Goal: Information Seeking & Learning: Learn about a topic

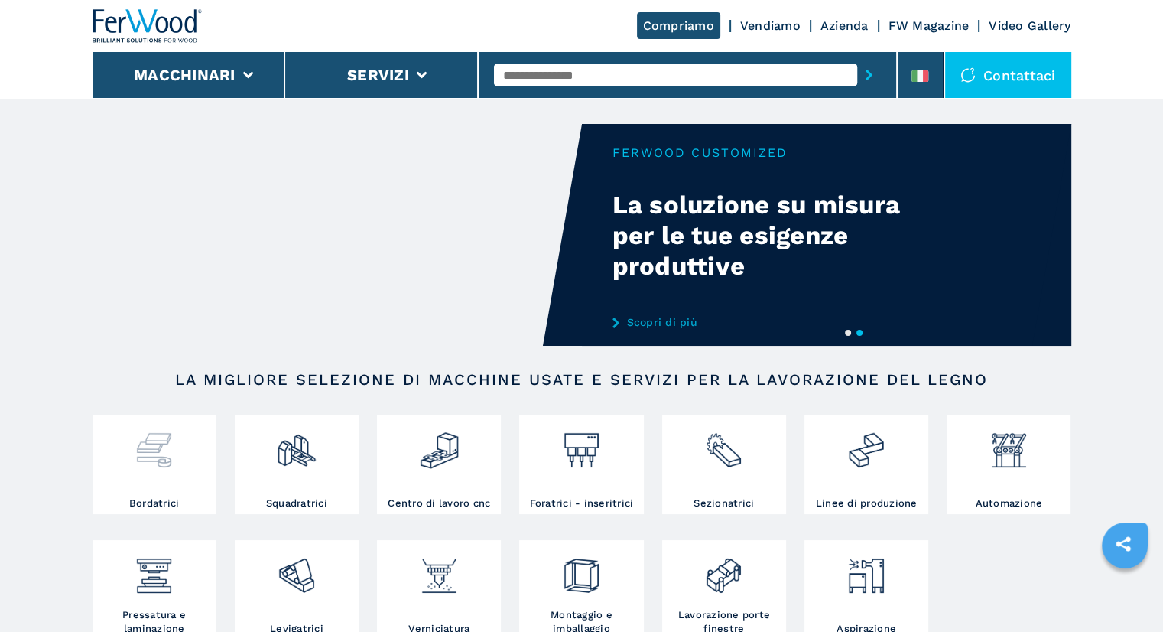
click at [167, 464] on img at bounding box center [154, 444] width 41 height 52
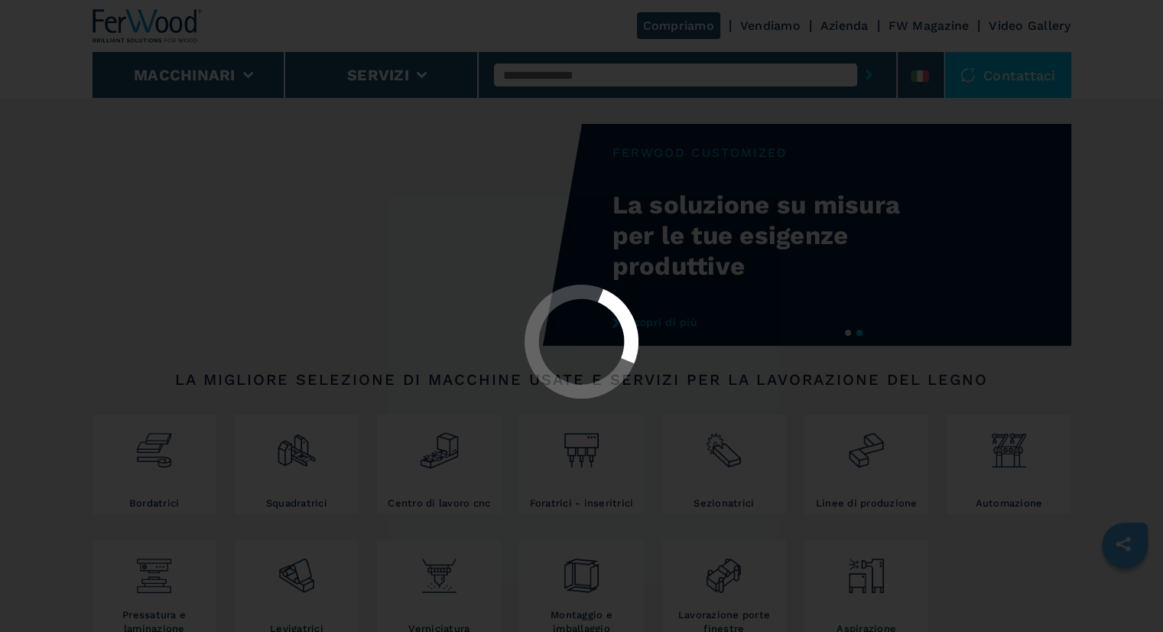
select select "**********"
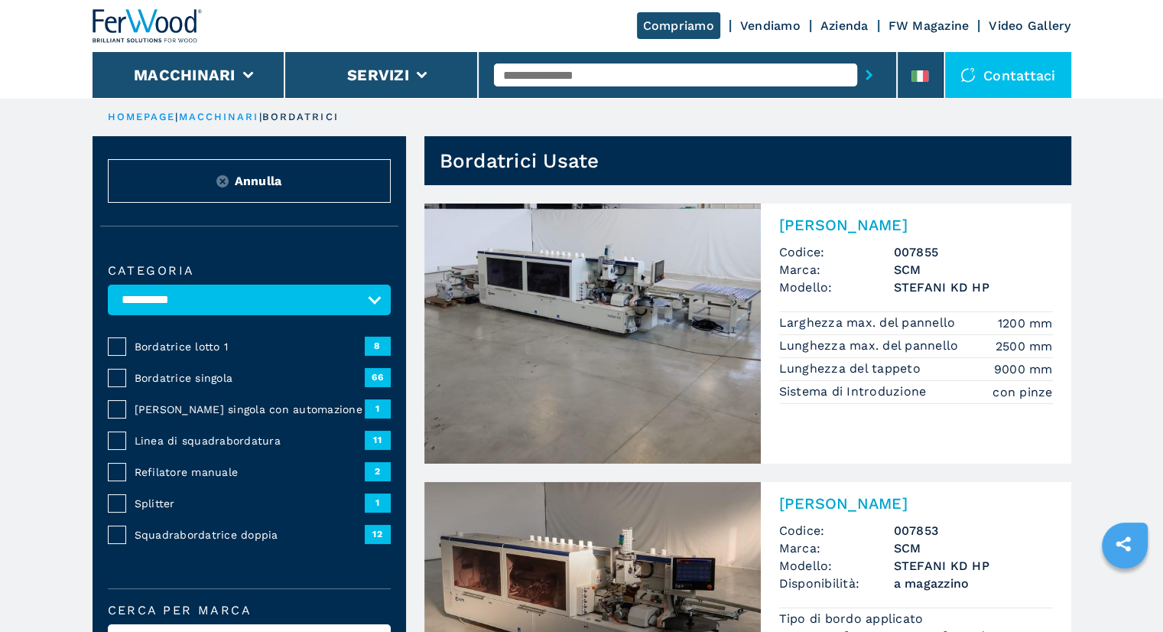
click at [657, 282] on img at bounding box center [592, 333] width 336 height 260
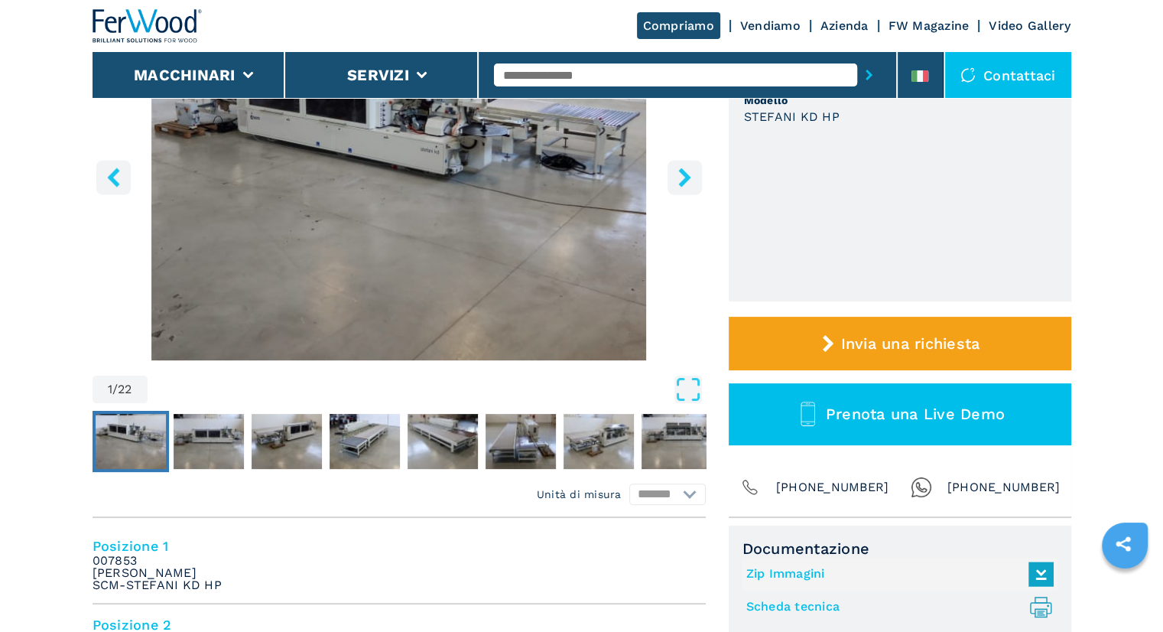
scroll to position [255, 0]
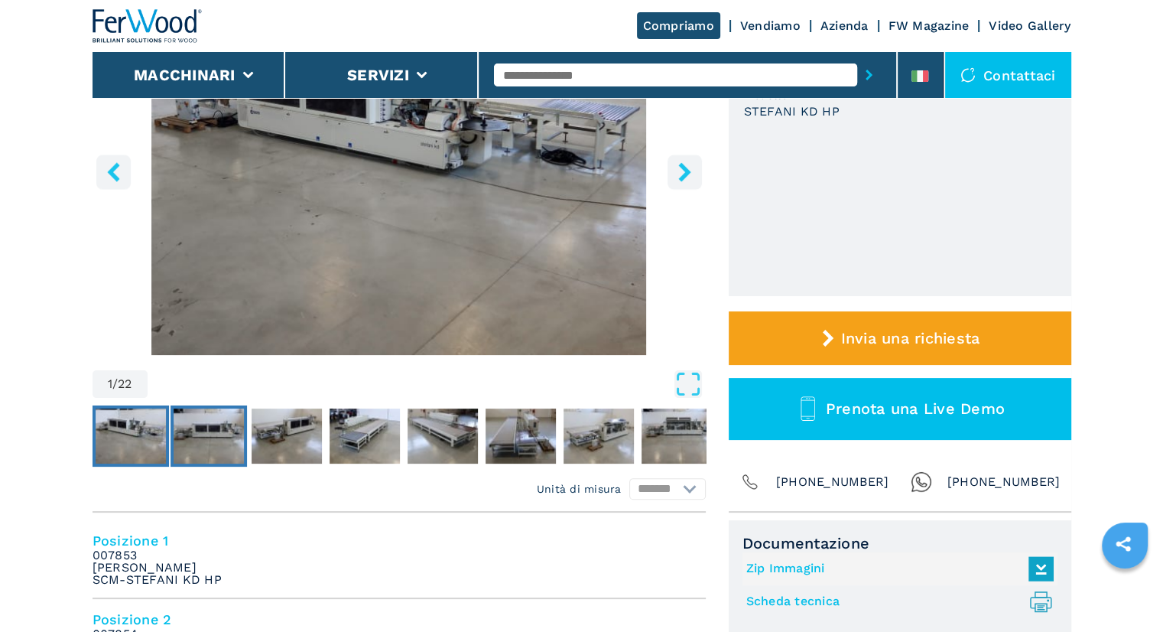
click at [223, 439] on img "Go to Slide 2" at bounding box center [209, 435] width 70 height 55
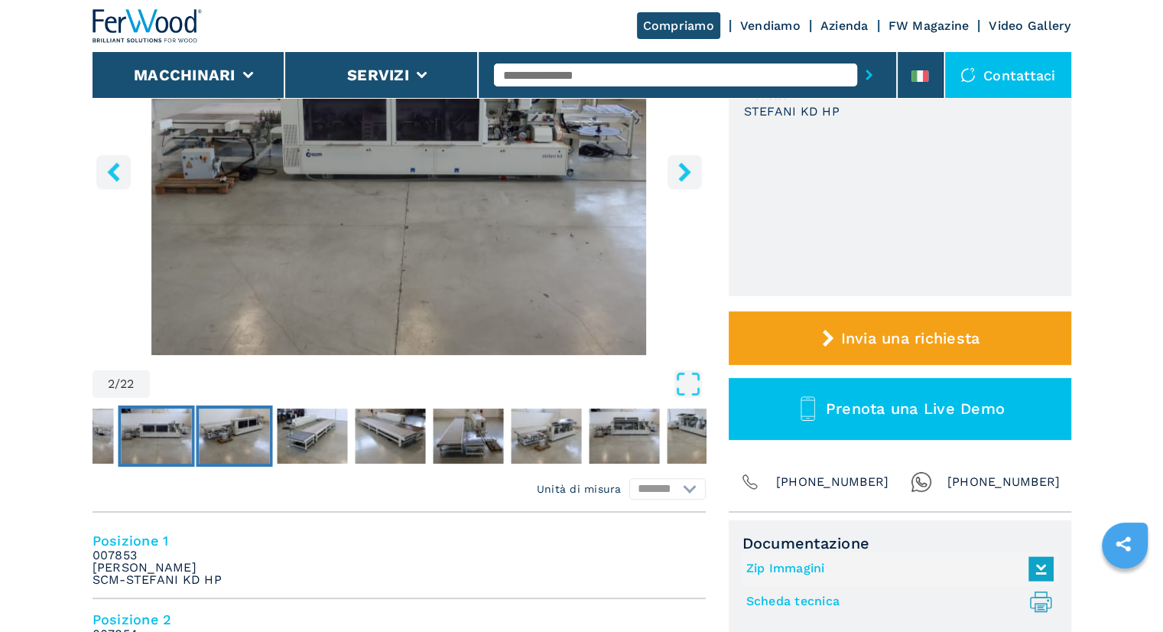
click at [264, 411] on img "Go to Slide 3" at bounding box center [234, 435] width 70 height 55
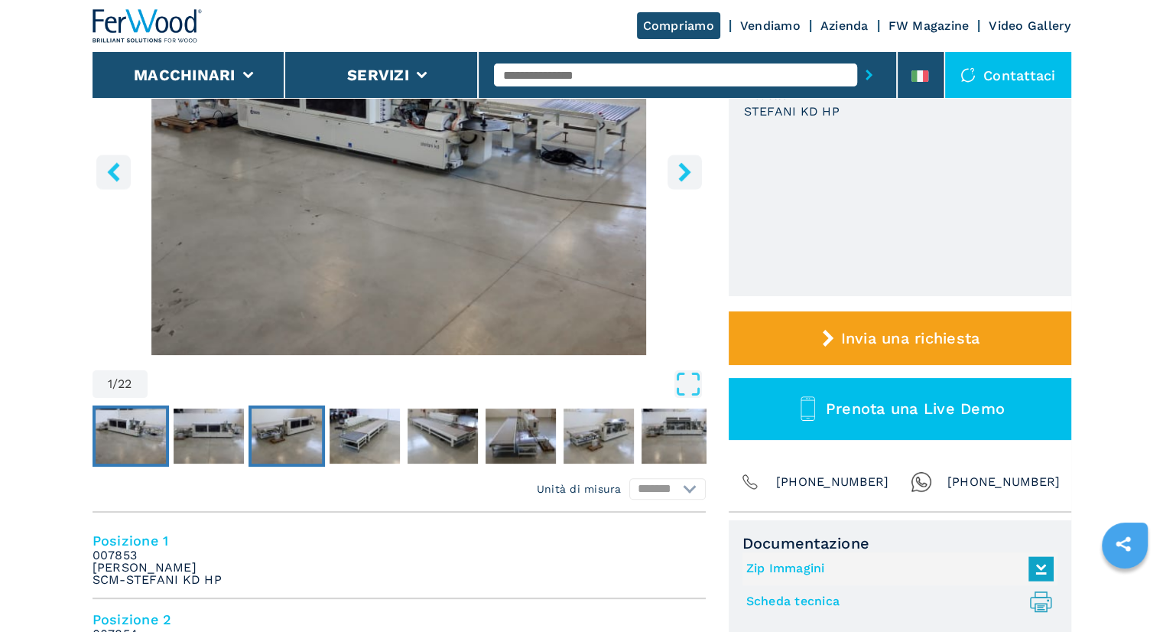
click at [271, 434] on img "Go to Slide 3" at bounding box center [287, 435] width 70 height 55
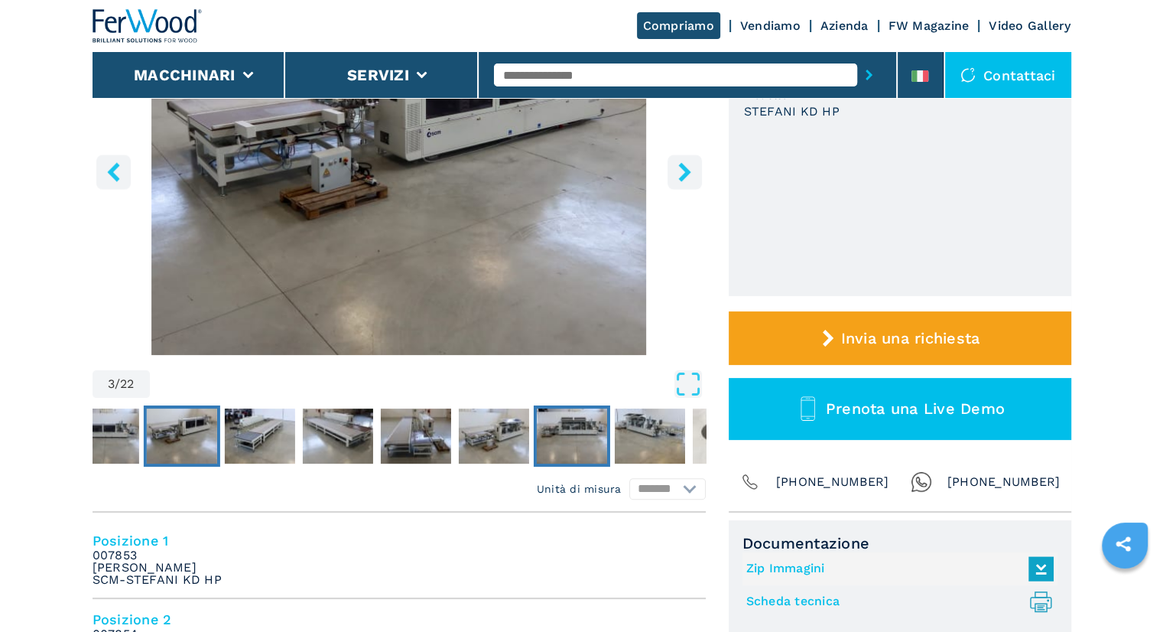
click at [590, 417] on img "Go to Slide 8" at bounding box center [571, 435] width 70 height 55
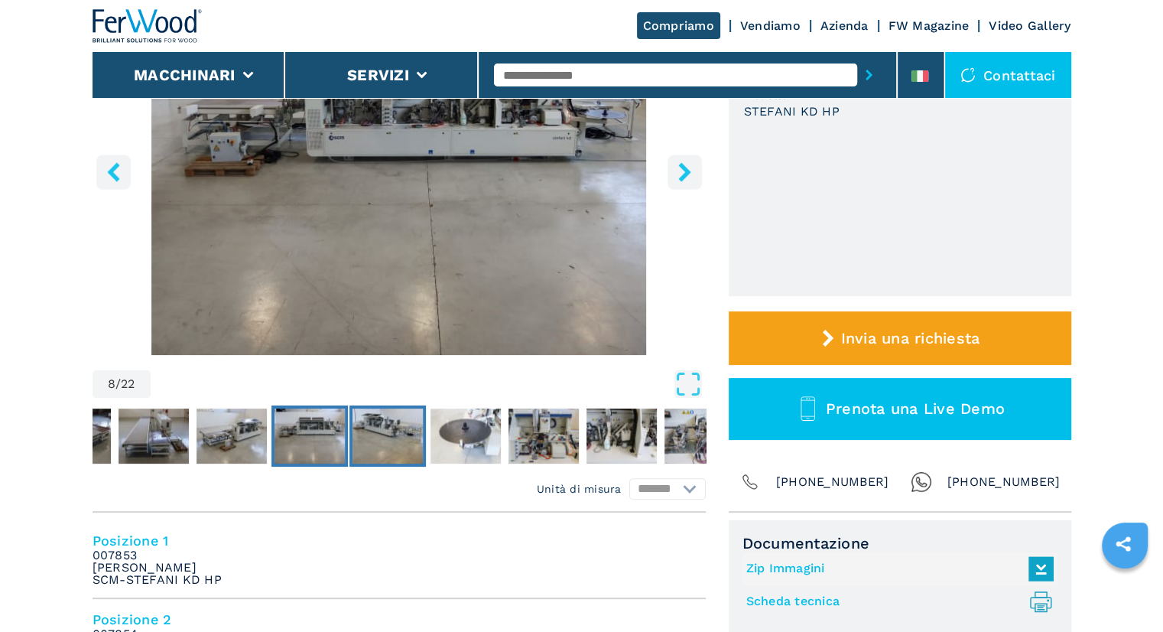
click at [382, 434] on img "Go to Slide 9" at bounding box center [388, 435] width 70 height 55
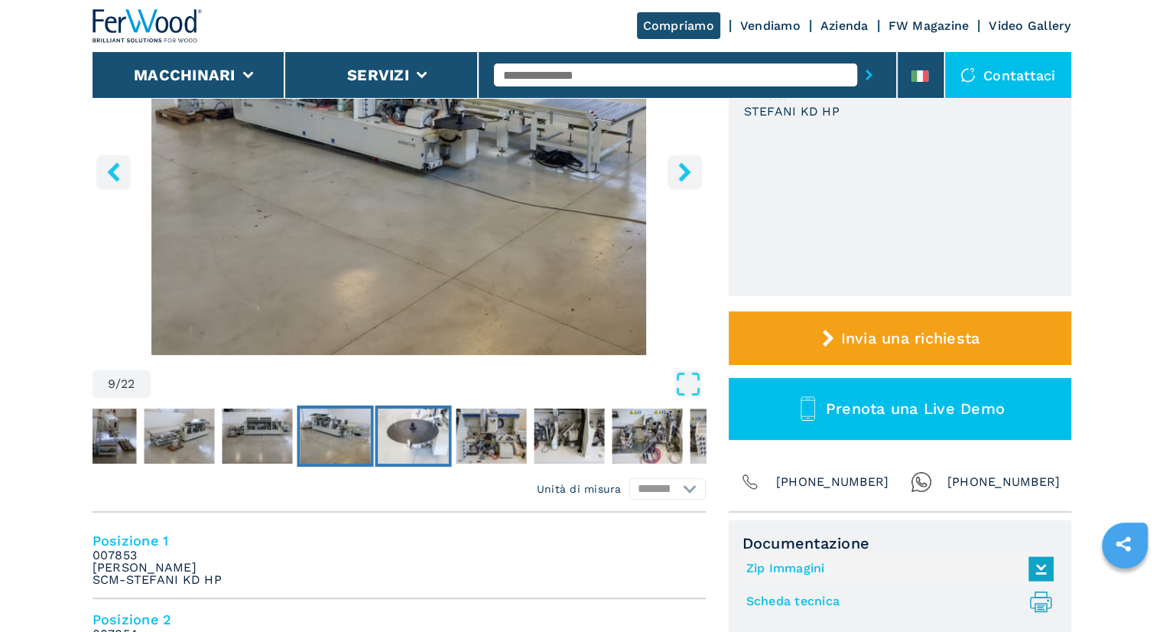
click at [437, 432] on img "Go to Slide 10" at bounding box center [413, 435] width 70 height 55
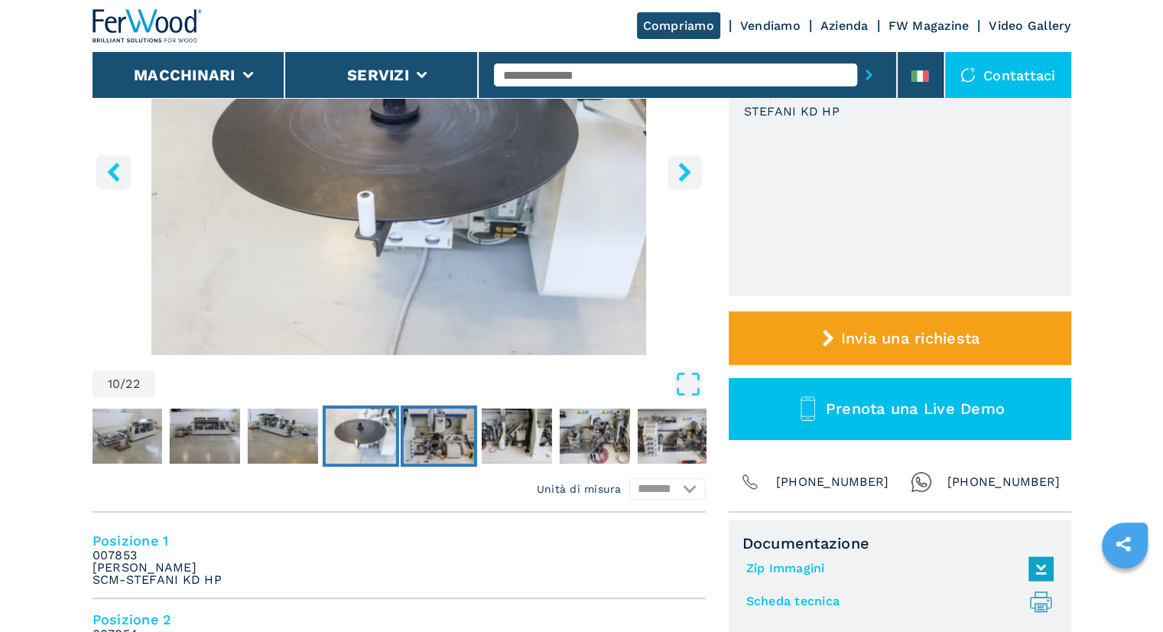
click at [450, 432] on img "Go to Slide 11" at bounding box center [438, 435] width 70 height 55
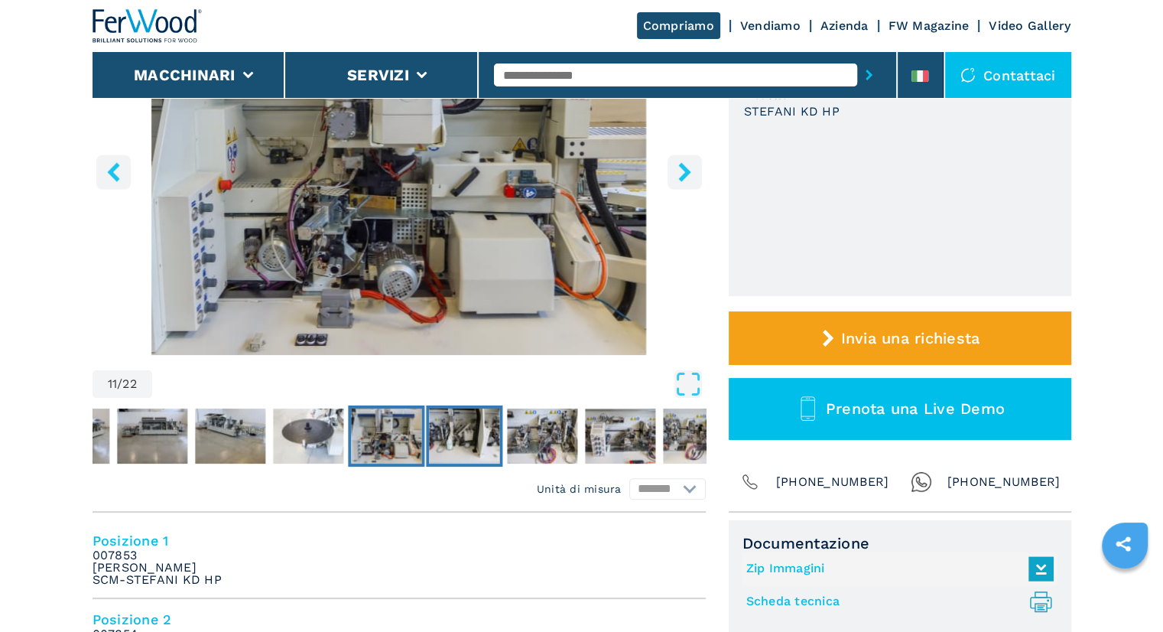
click at [458, 437] on img "Go to Slide 12" at bounding box center [464, 435] width 70 height 55
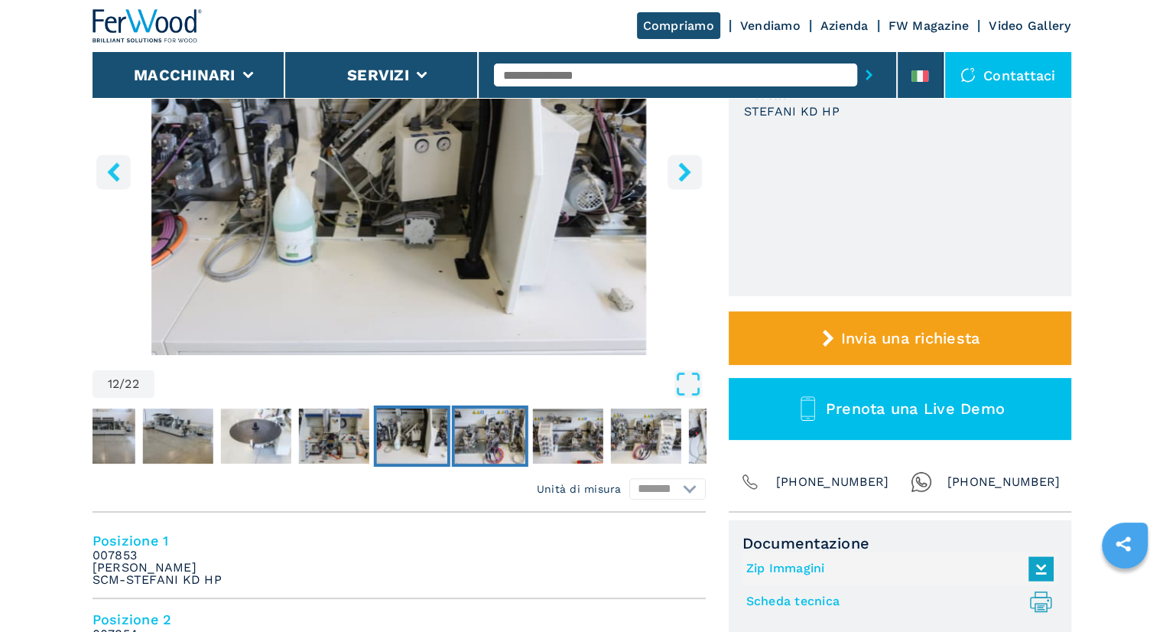
click at [489, 415] on img "Go to Slide 13" at bounding box center [489, 435] width 70 height 55
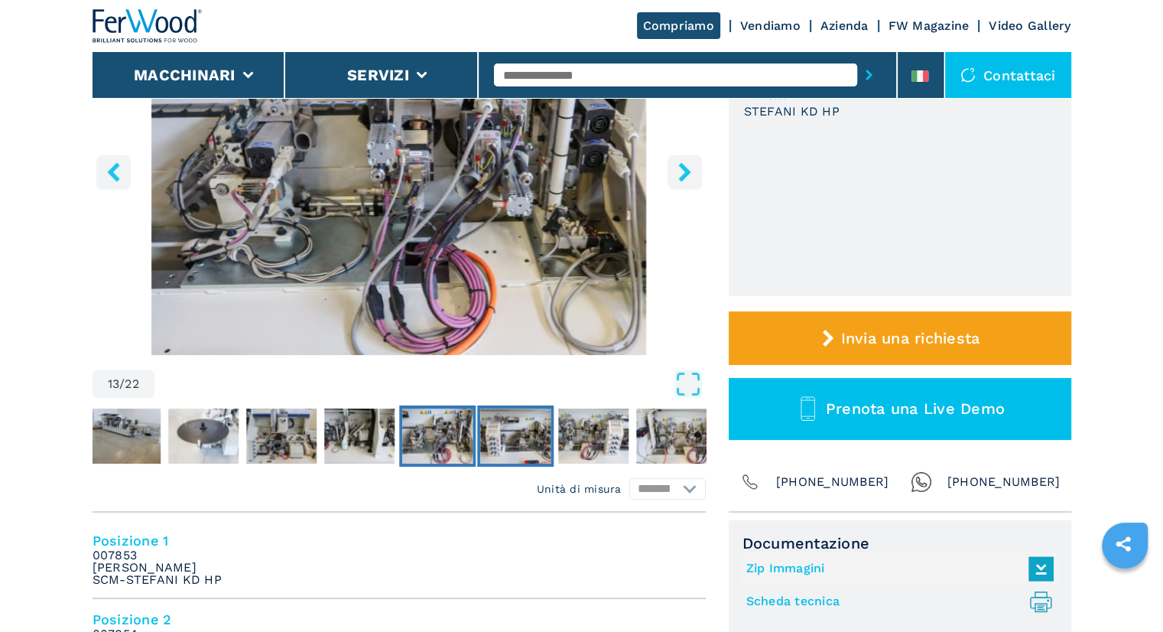
click at [520, 446] on img "Go to Slide 14" at bounding box center [515, 435] width 70 height 55
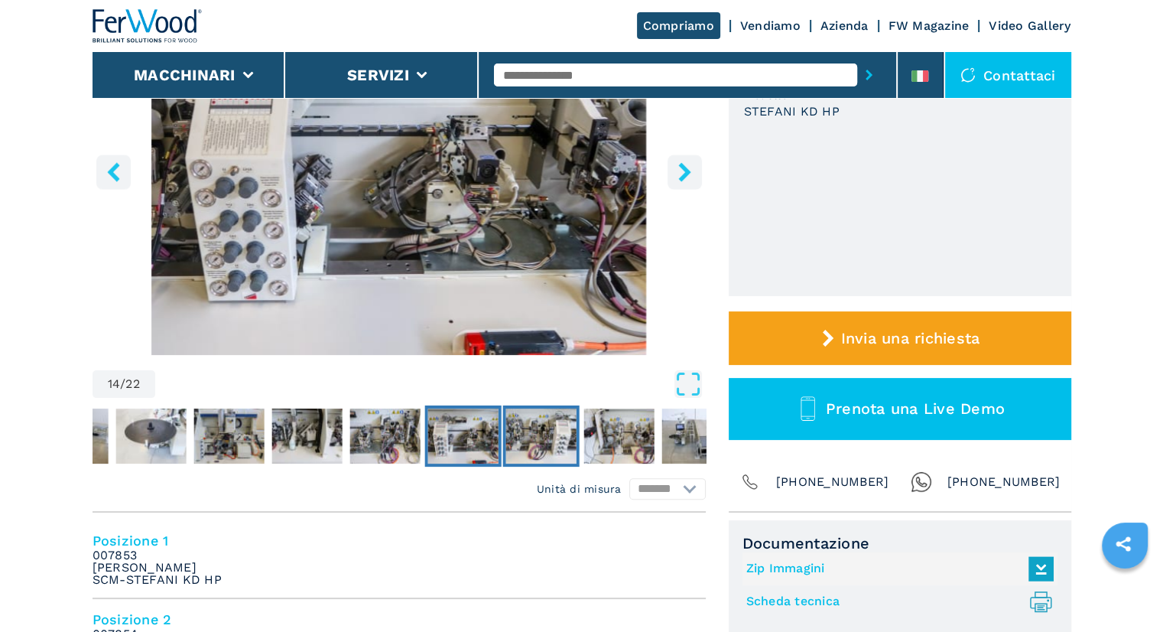
click at [557, 441] on img "Go to Slide 15" at bounding box center [540, 435] width 70 height 55
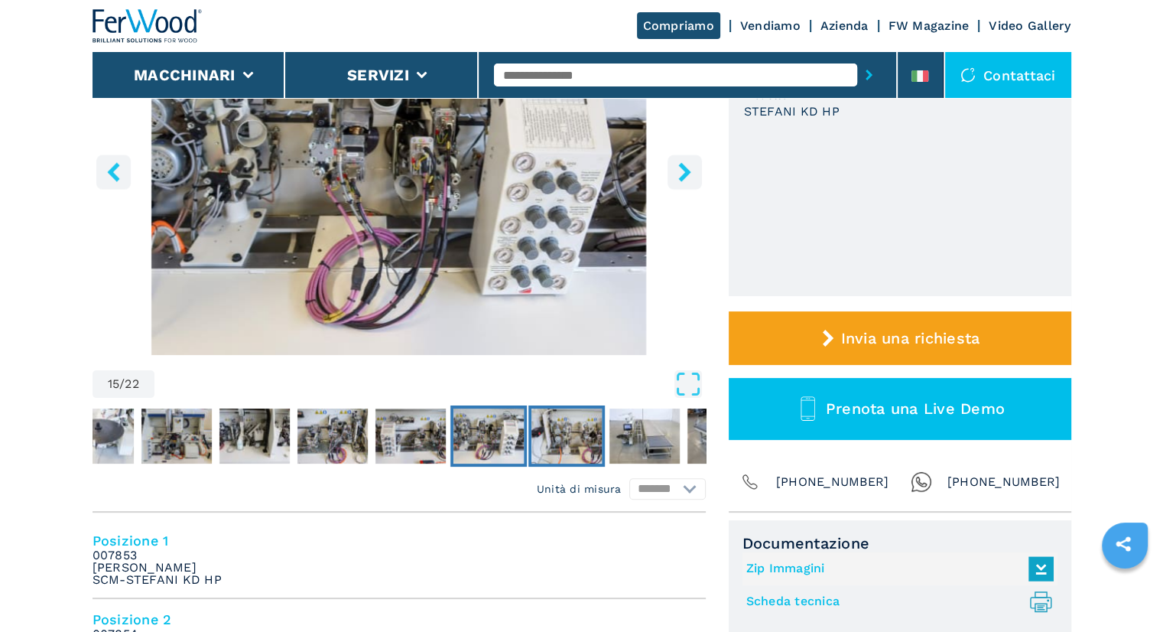
click at [565, 439] on img "Go to Slide 16" at bounding box center [566, 435] width 70 height 55
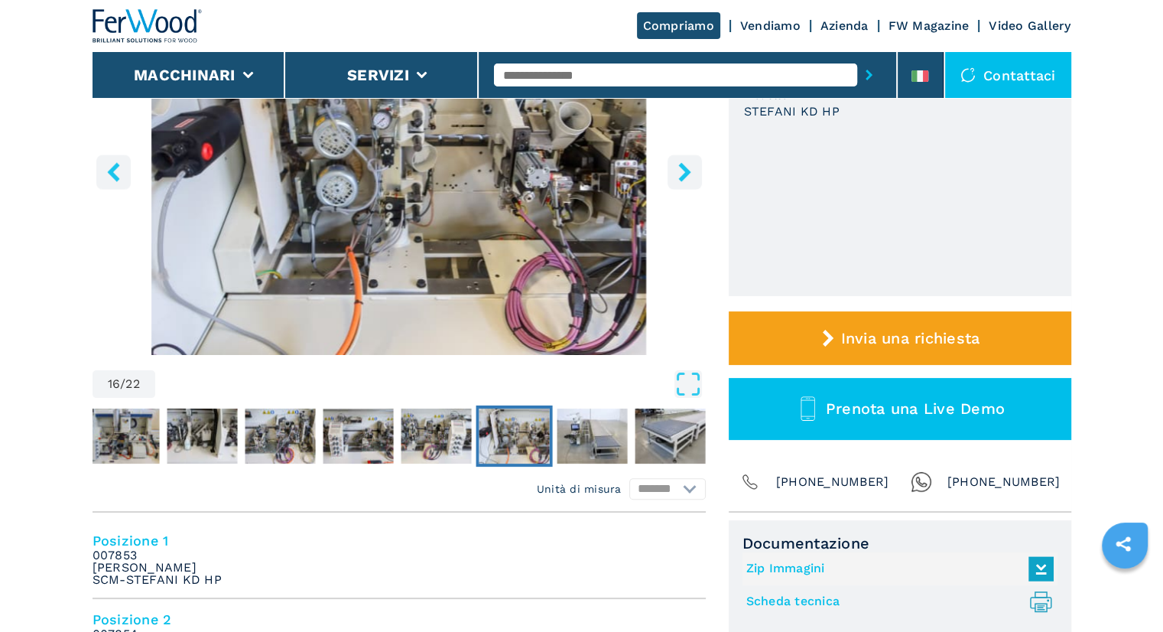
scroll to position [0, 0]
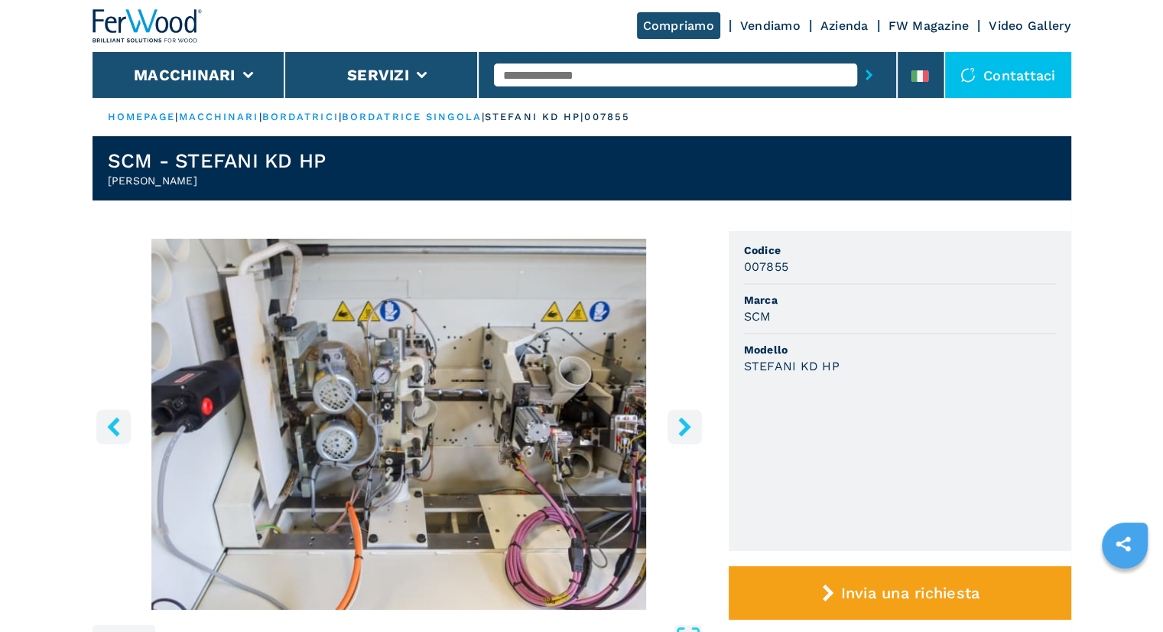
click at [682, 431] on icon "right-button" at bounding box center [684, 426] width 12 height 19
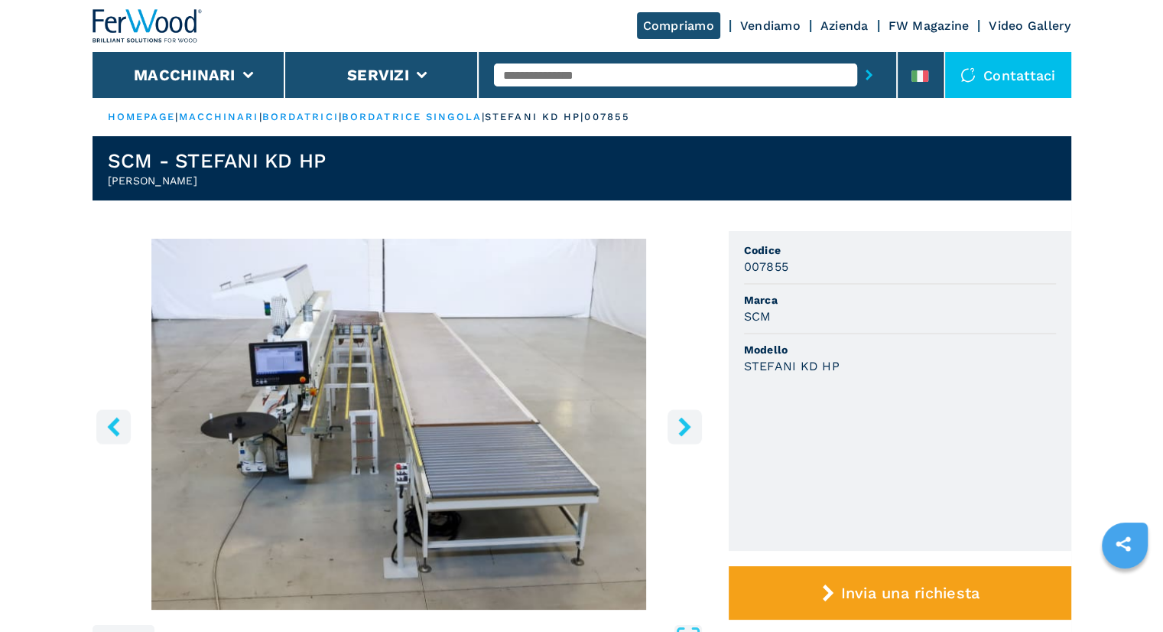
click at [682, 431] on icon "right-button" at bounding box center [684, 426] width 12 height 19
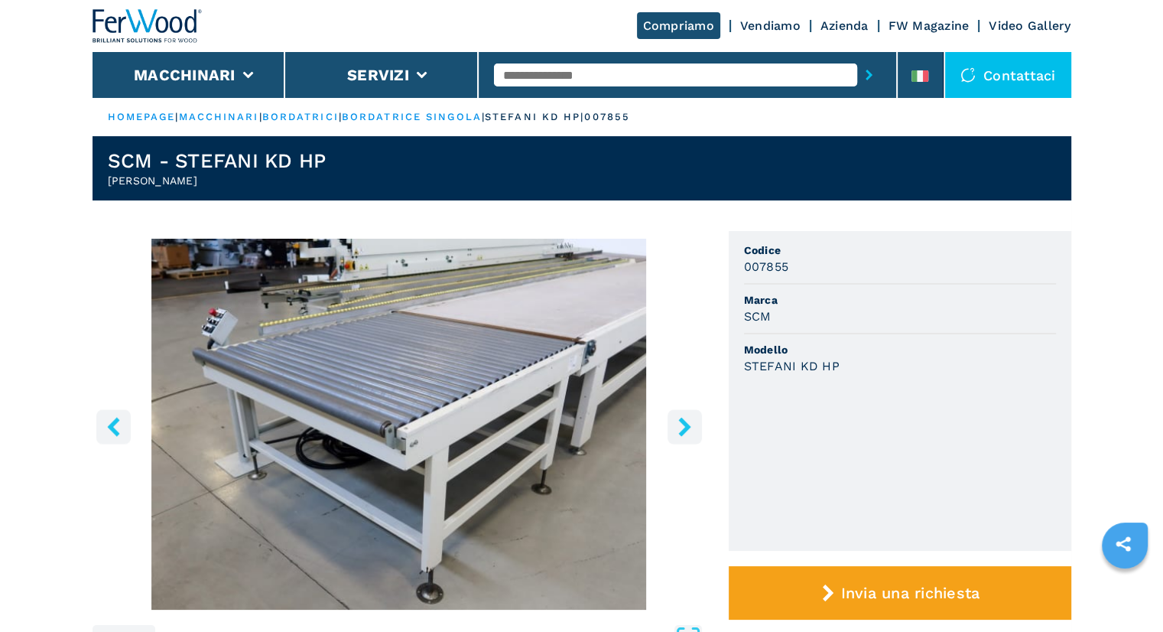
click at [682, 431] on icon "right-button" at bounding box center [684, 426] width 12 height 19
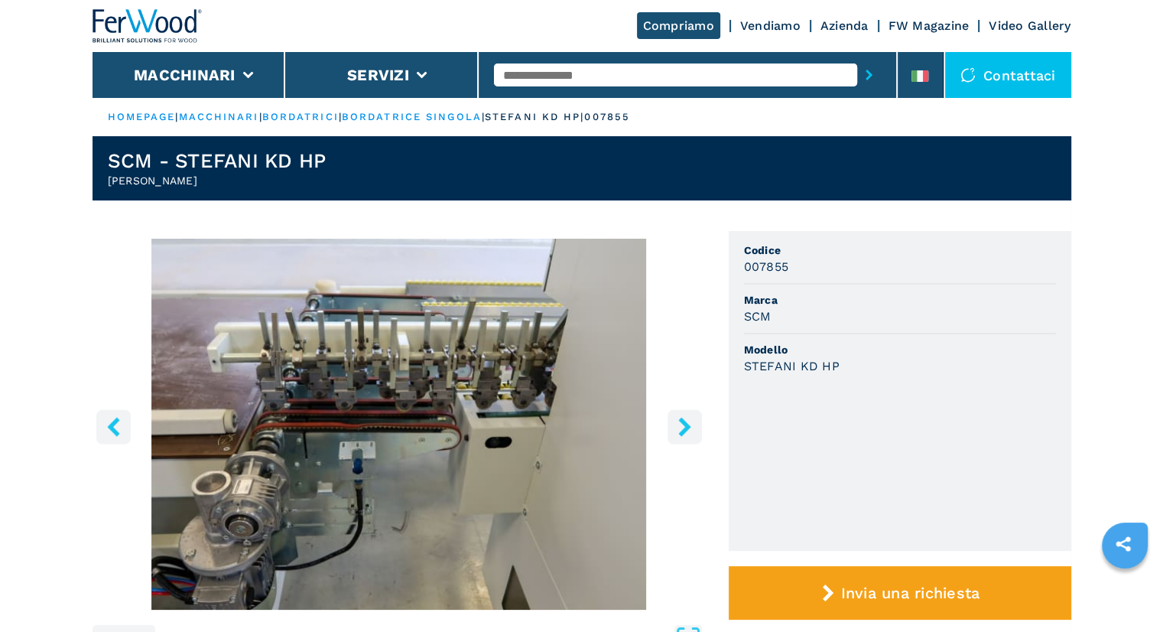
scroll to position [255, 0]
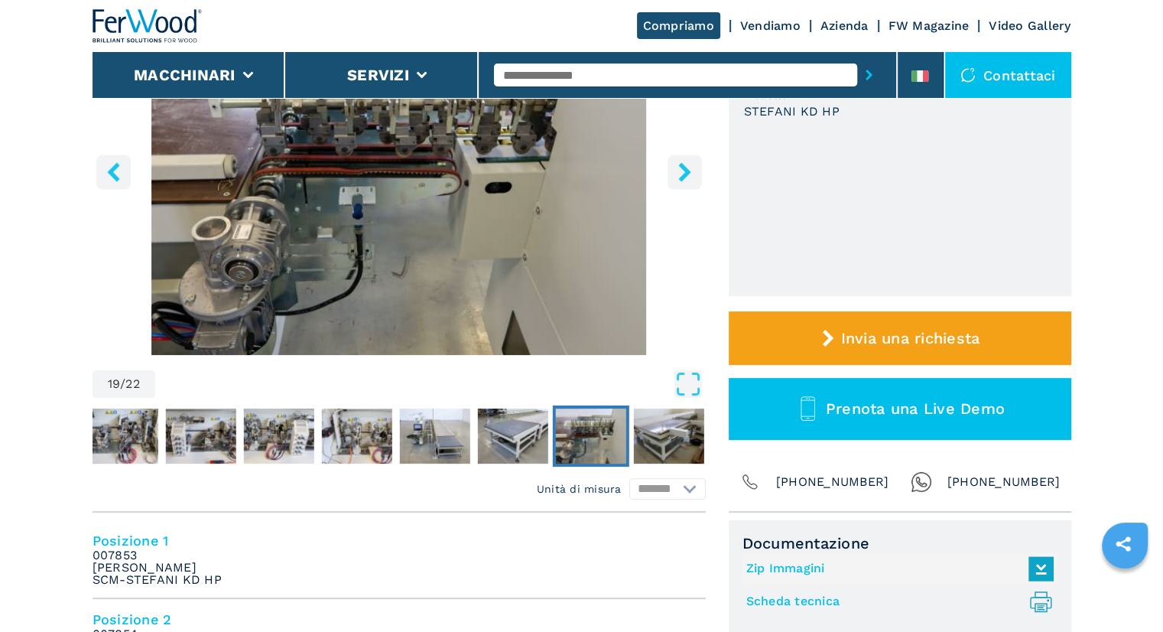
click at [690, 171] on icon "right-button" at bounding box center [684, 171] width 12 height 19
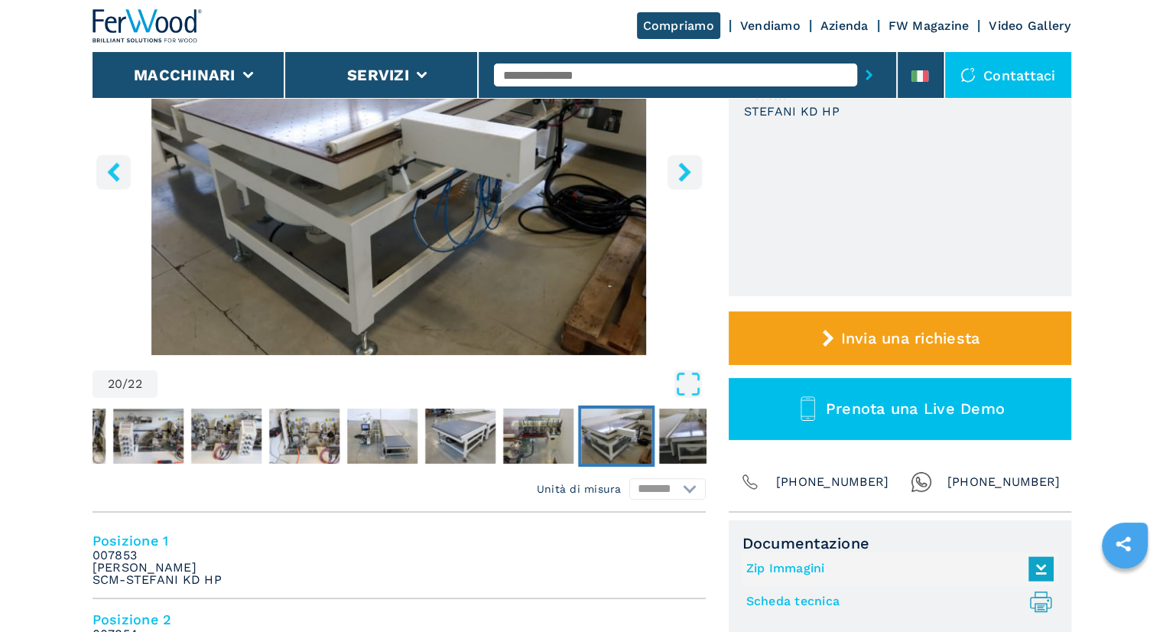
scroll to position [0, 0]
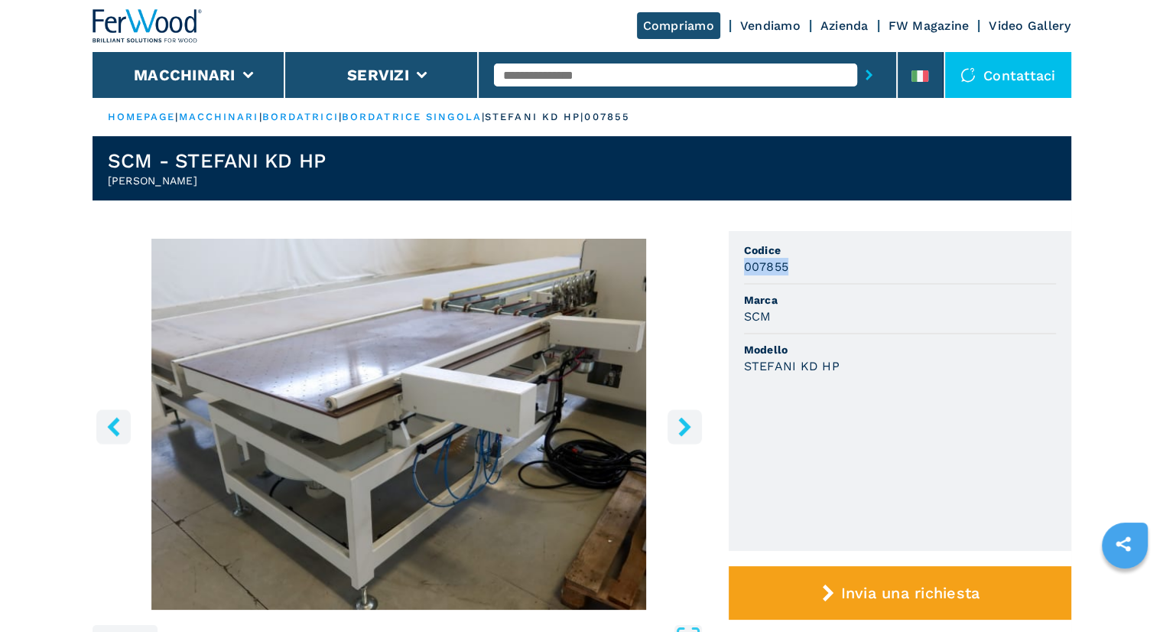
drag, startPoint x: 798, startPoint y: 275, endPoint x: 770, endPoint y: 265, distance: 30.0
click at [738, 270] on ul "Codice 007855 Marca SCM Modello STEFANI KD HP" at bounding box center [900, 391] width 343 height 320
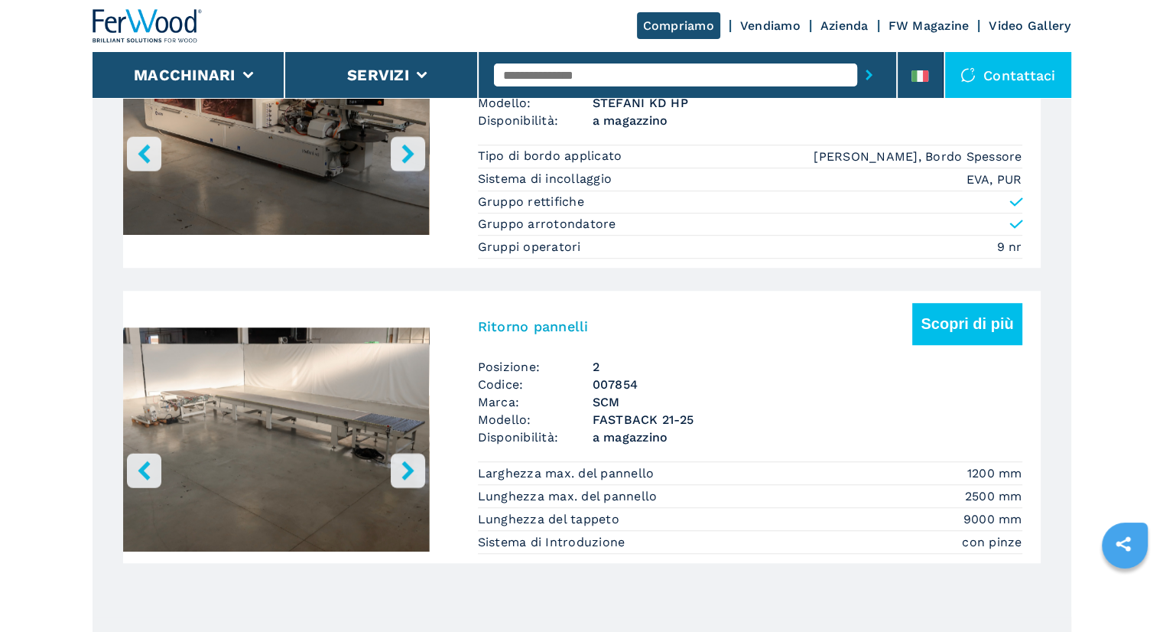
scroll to position [765, 0]
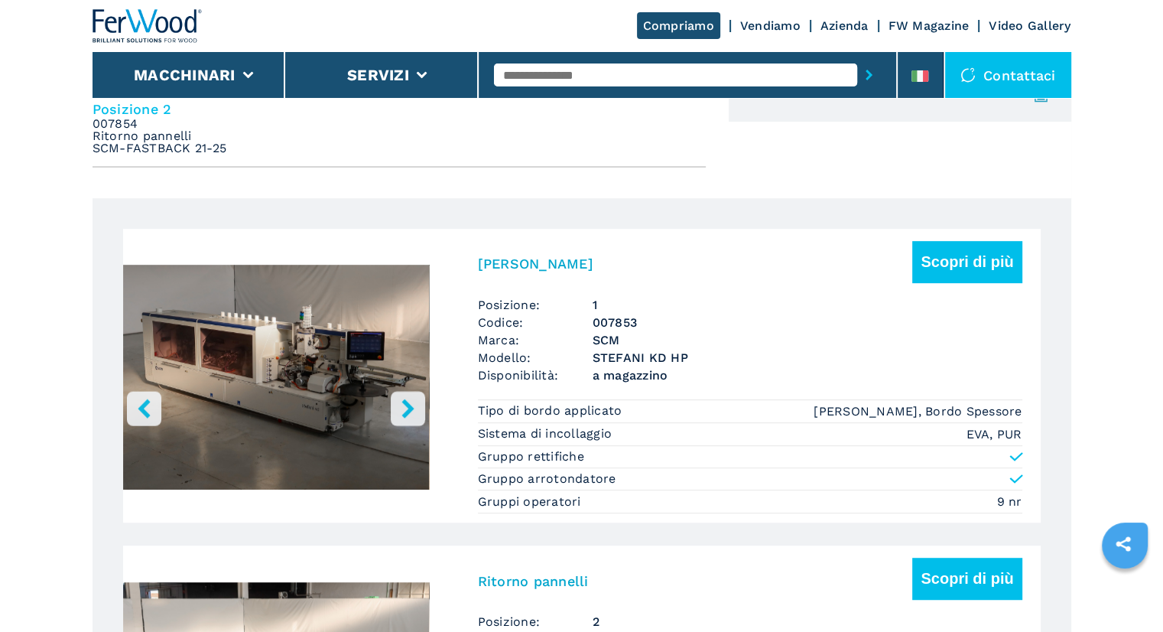
click at [557, 256] on h3 "Bordatrice Singola" at bounding box center [535, 264] width 115 height 18
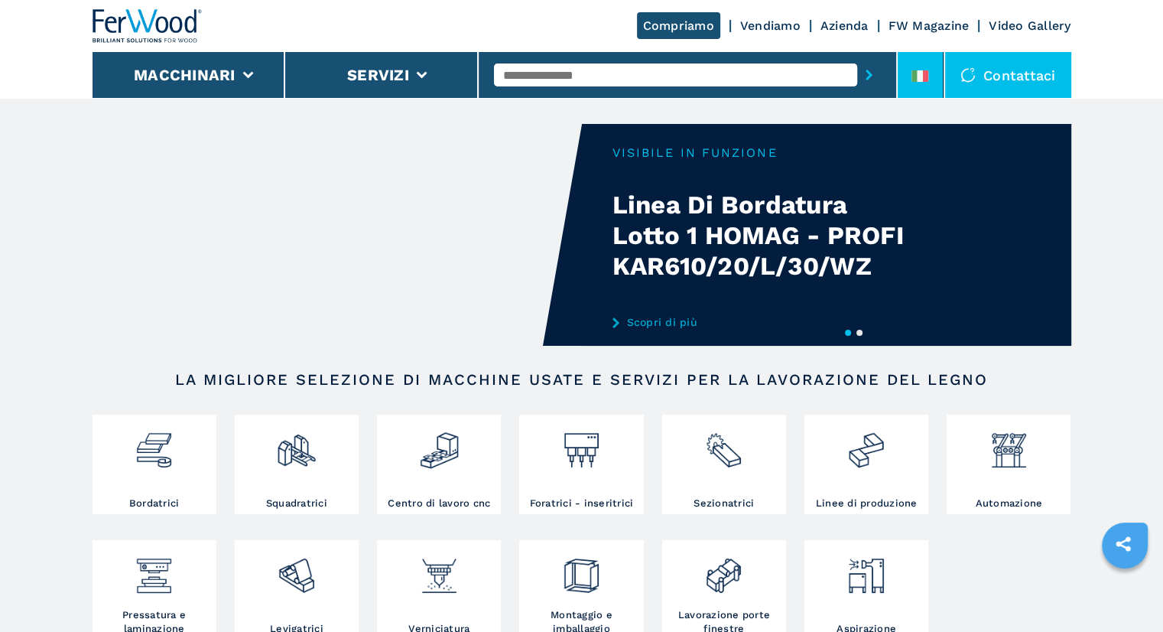
click at [931, 77] on li at bounding box center [921, 75] width 46 height 46
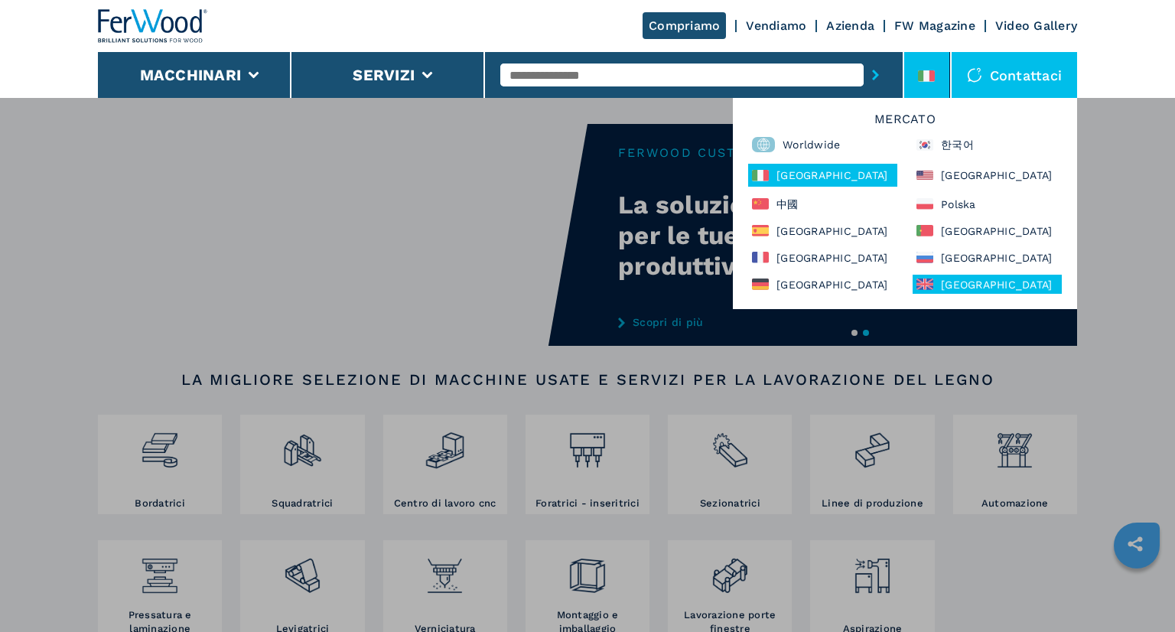
click at [942, 278] on div "United Kingdom" at bounding box center [986, 284] width 149 height 19
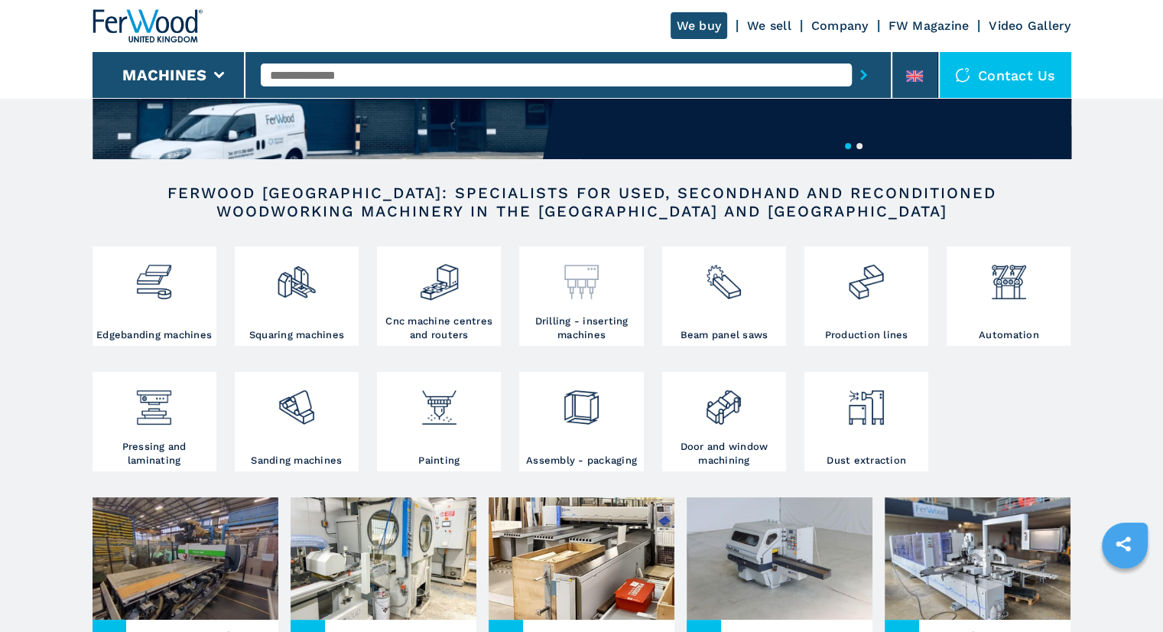
scroll to position [255, 0]
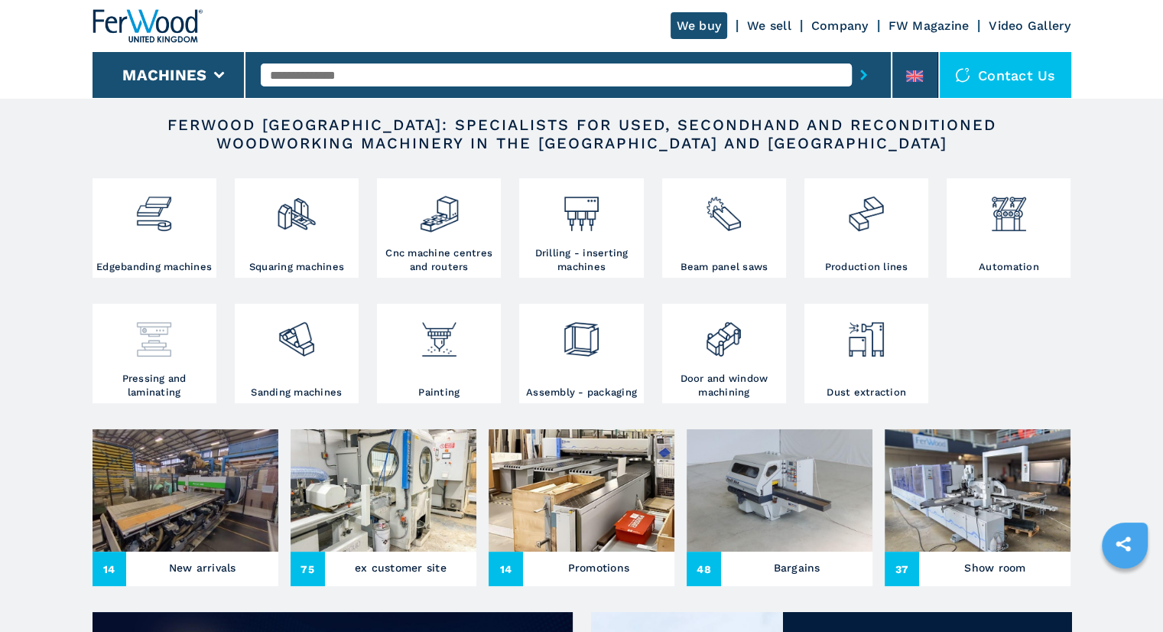
click at [186, 356] on div at bounding box center [154, 333] width 116 height 52
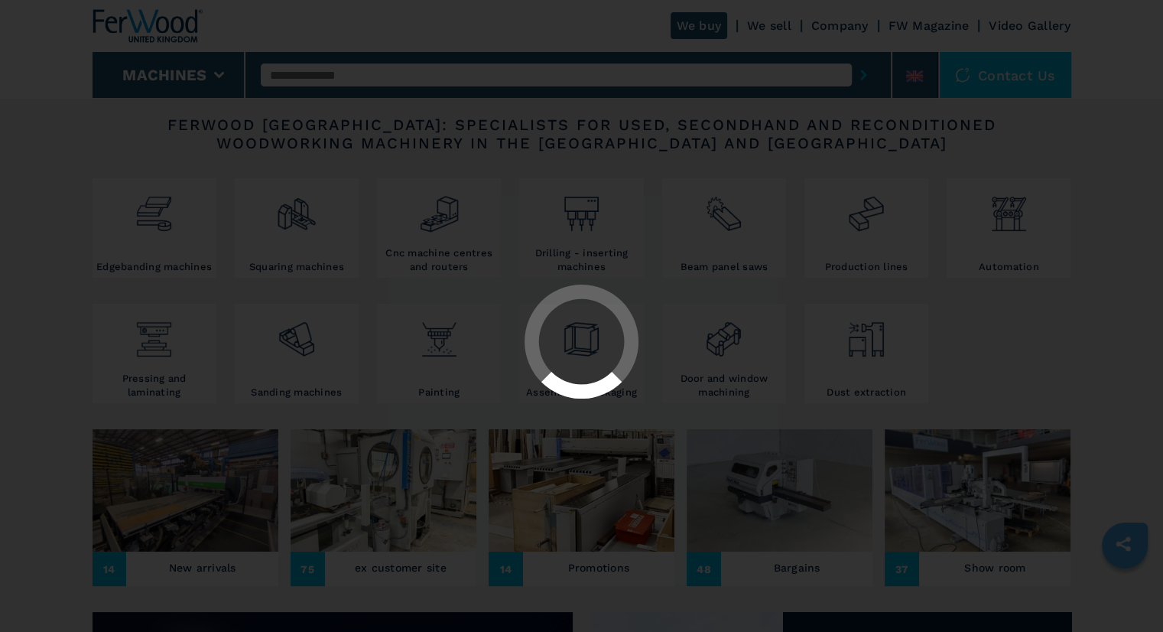
select select "**********"
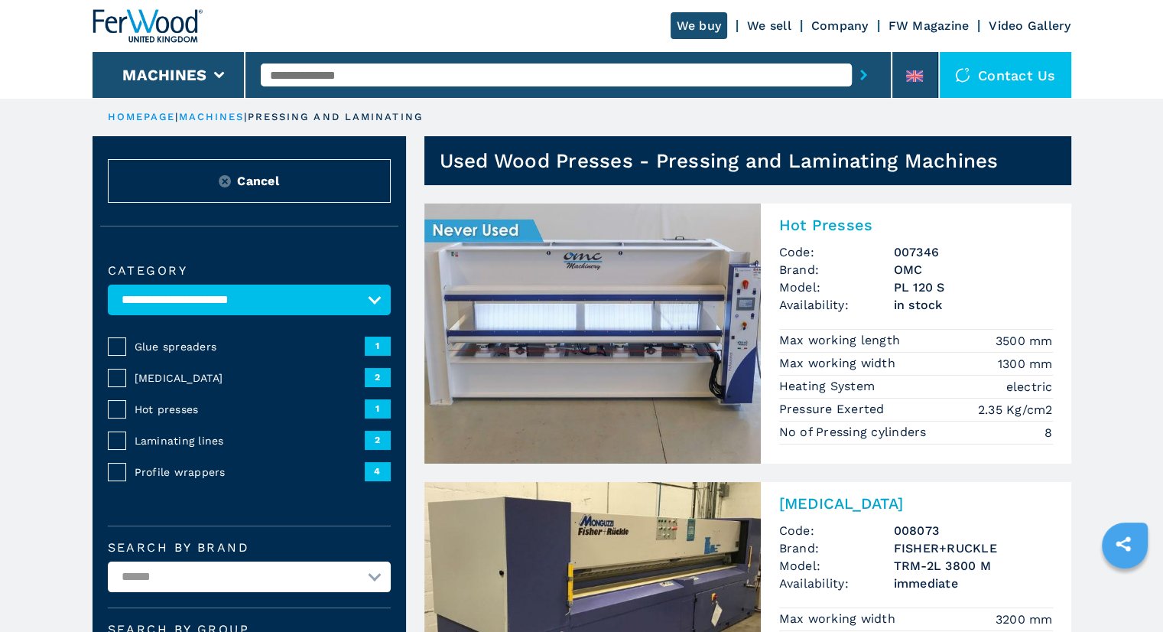
click at [434, 74] on input "text" at bounding box center [556, 74] width 591 height 23
